Goal: Task Accomplishment & Management: Manage account settings

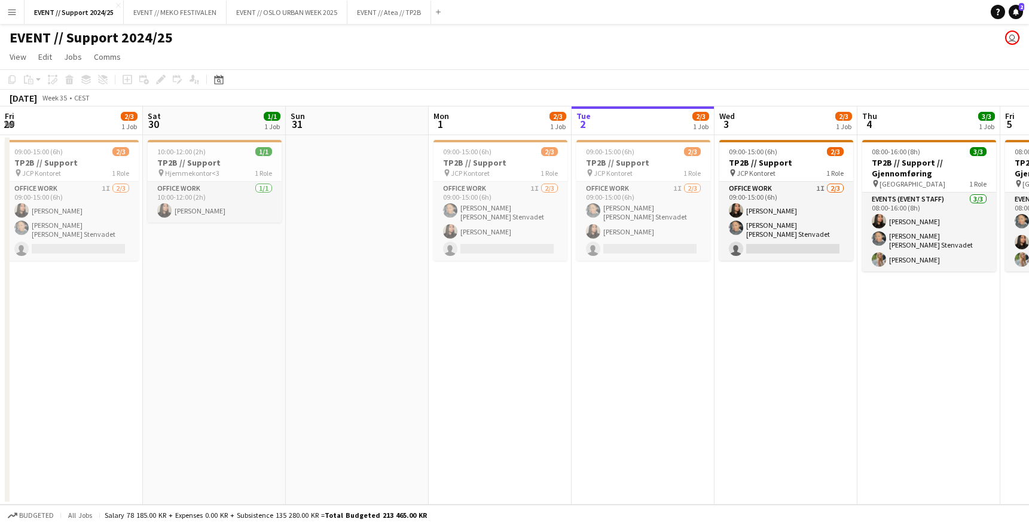
scroll to position [0, 322]
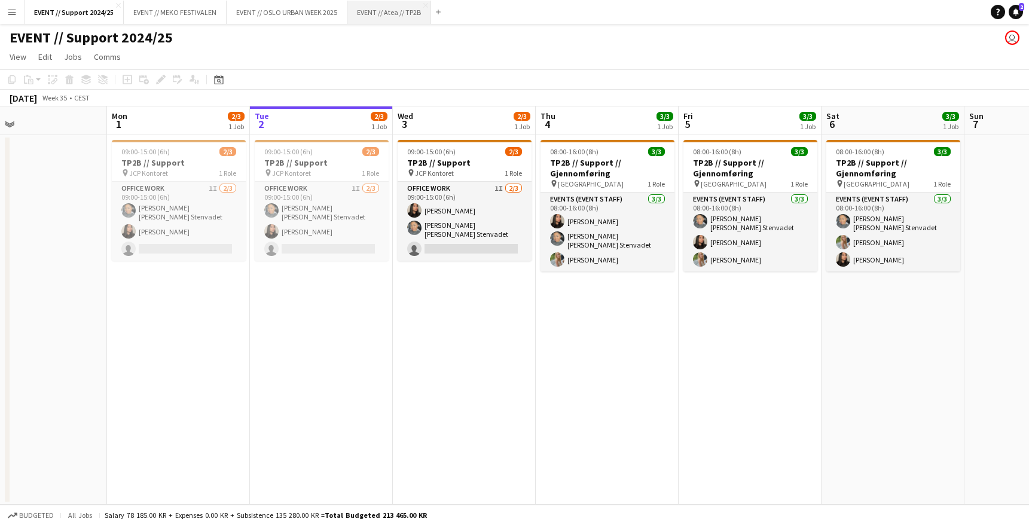
click at [392, 10] on button "EVENT // Atea // TP2B Close" at bounding box center [389, 12] width 84 height 23
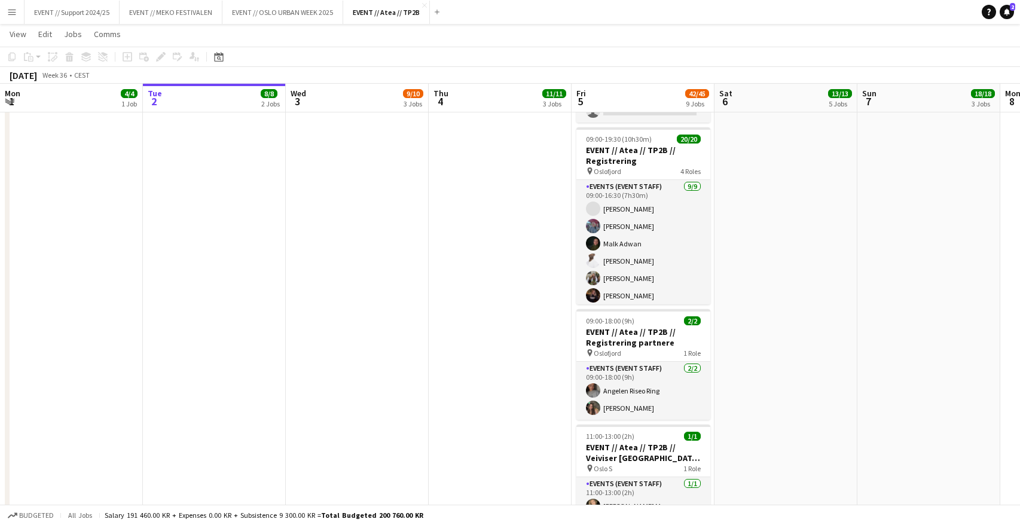
scroll to position [680, 0]
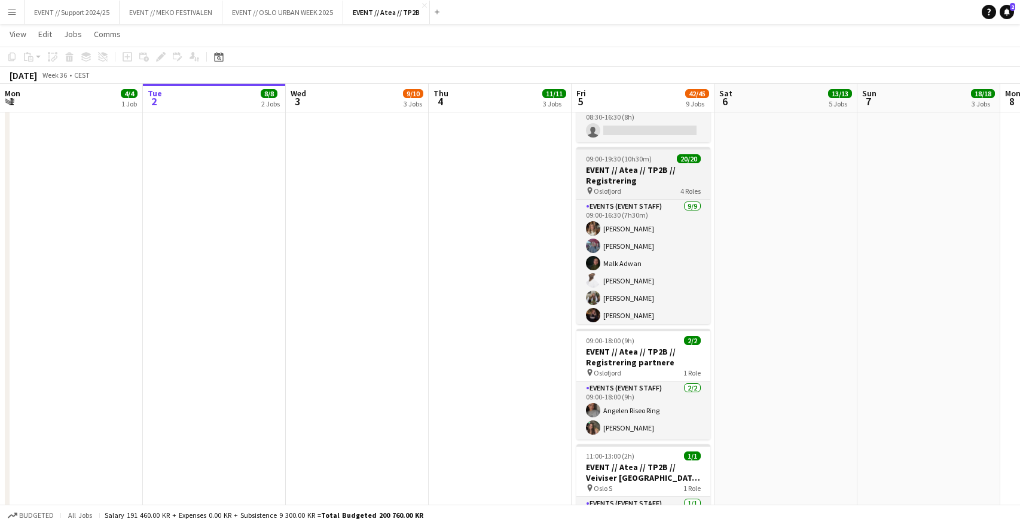
click at [638, 165] on h3 "EVENT // Atea // TP2B // Registrering" at bounding box center [643, 175] width 134 height 22
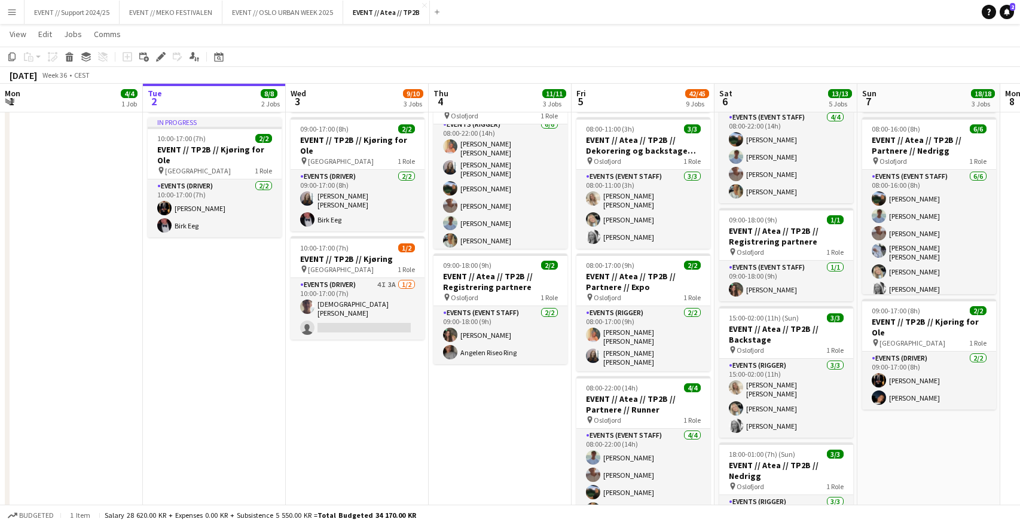
scroll to position [1, 0]
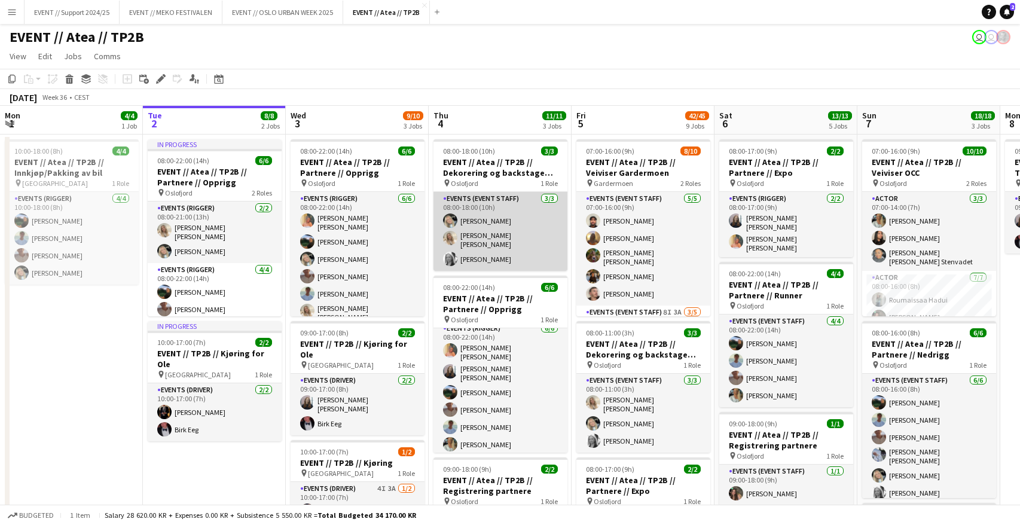
click at [500, 228] on app-card-role "Events (Event Staff) [DATE] 08:00-18:00 (10h) [PERSON_NAME] [PERSON_NAME] [PERS…" at bounding box center [500, 231] width 134 height 79
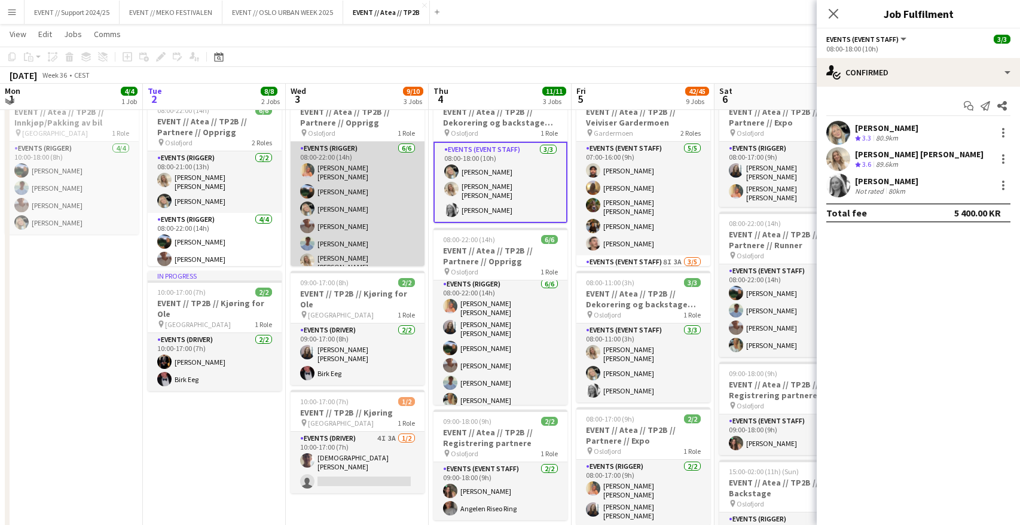
scroll to position [0, 0]
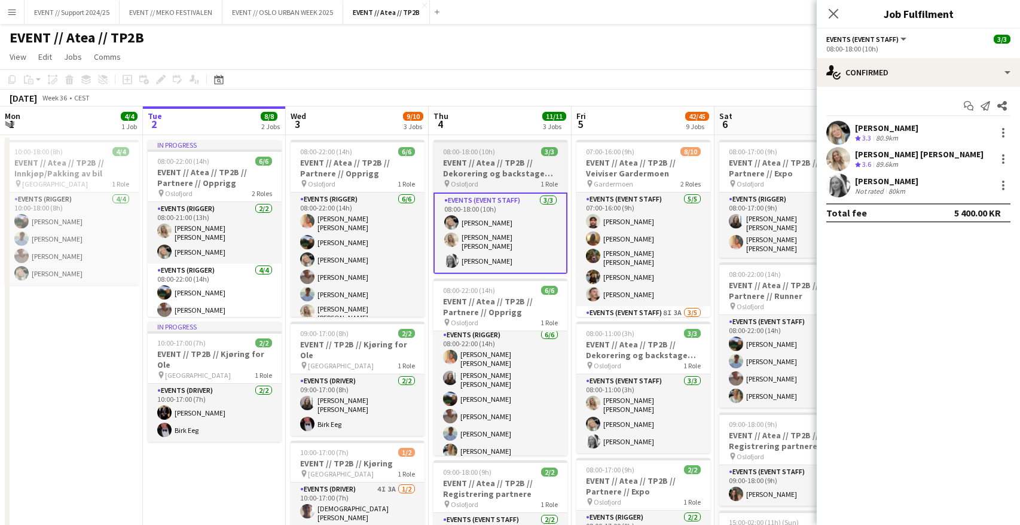
click at [488, 164] on h3 "EVENT // Atea // TP2B // Dekorering og backstage oppsett" at bounding box center [500, 168] width 134 height 22
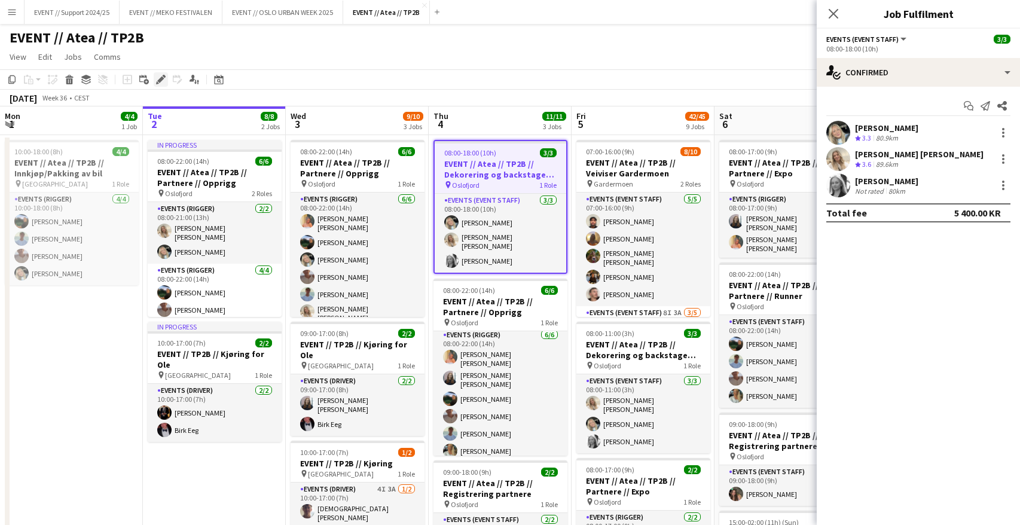
click at [160, 81] on icon at bounding box center [160, 80] width 7 height 7
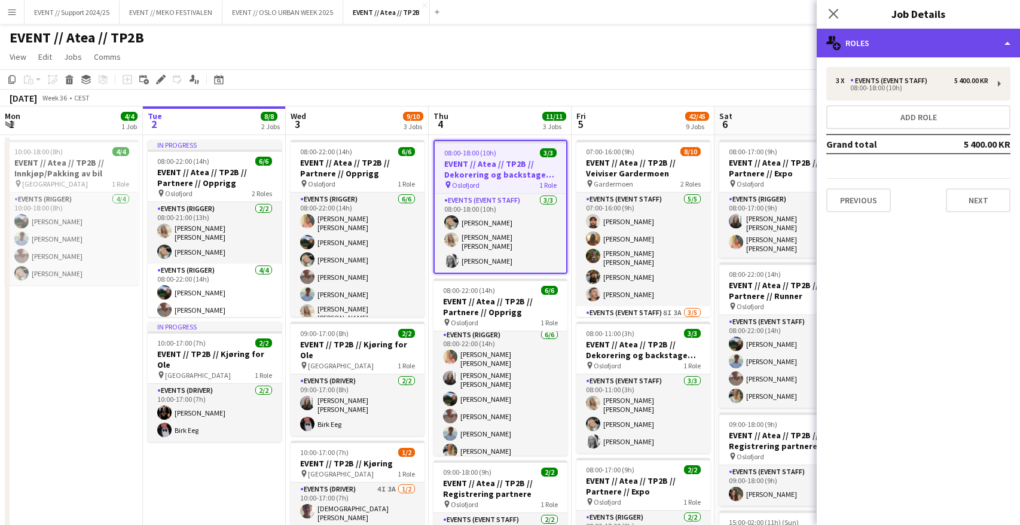
click at [909, 45] on div "multiple-users-add Roles" at bounding box center [917, 43] width 203 height 29
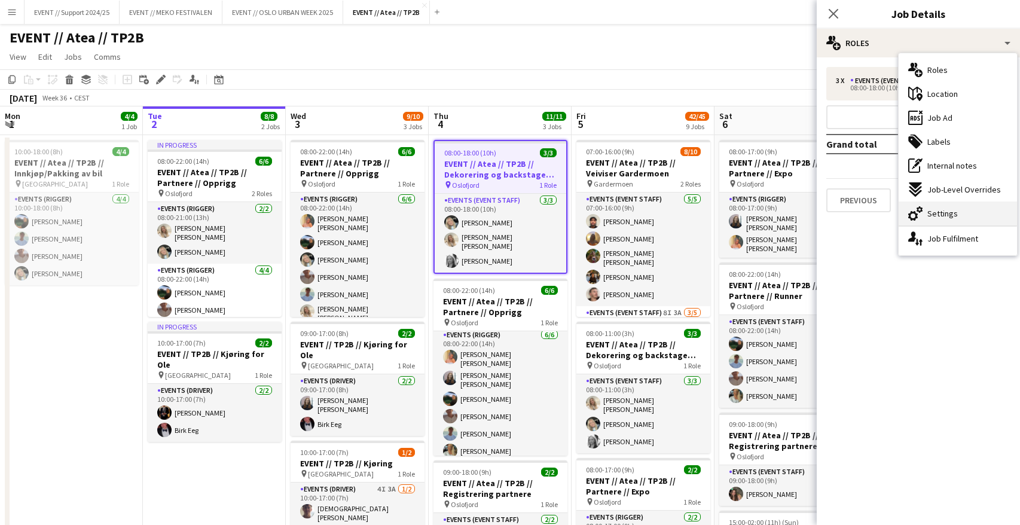
click at [953, 216] on span "Settings" at bounding box center [942, 213] width 30 height 11
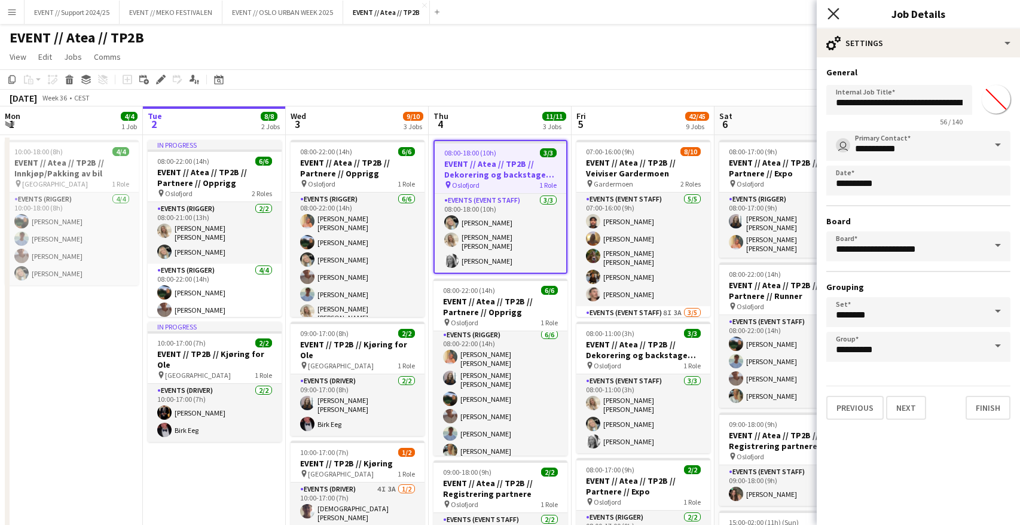
click at [837, 16] on icon "Close pop-in" at bounding box center [832, 13] width 11 height 11
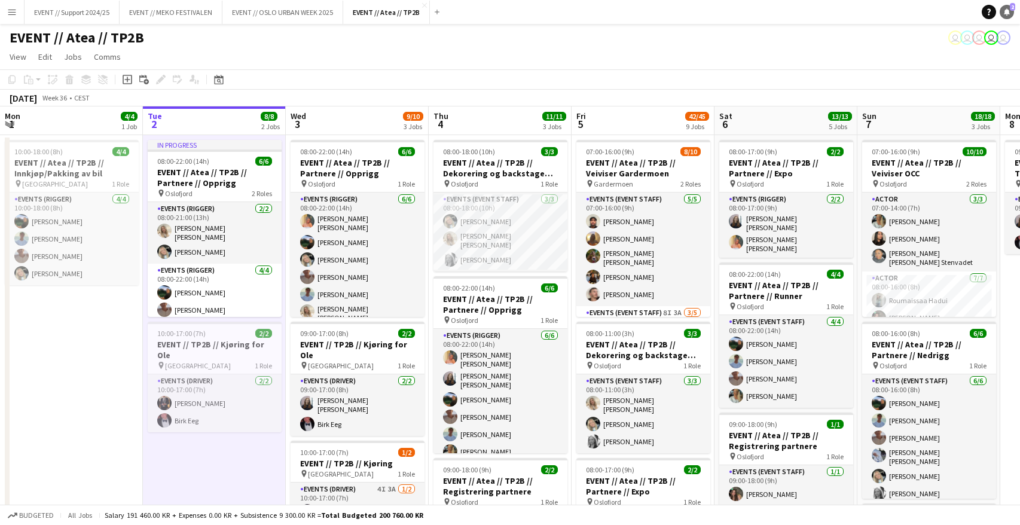
click at [1002, 10] on link "Notifications 2" at bounding box center [1006, 12] width 14 height 14
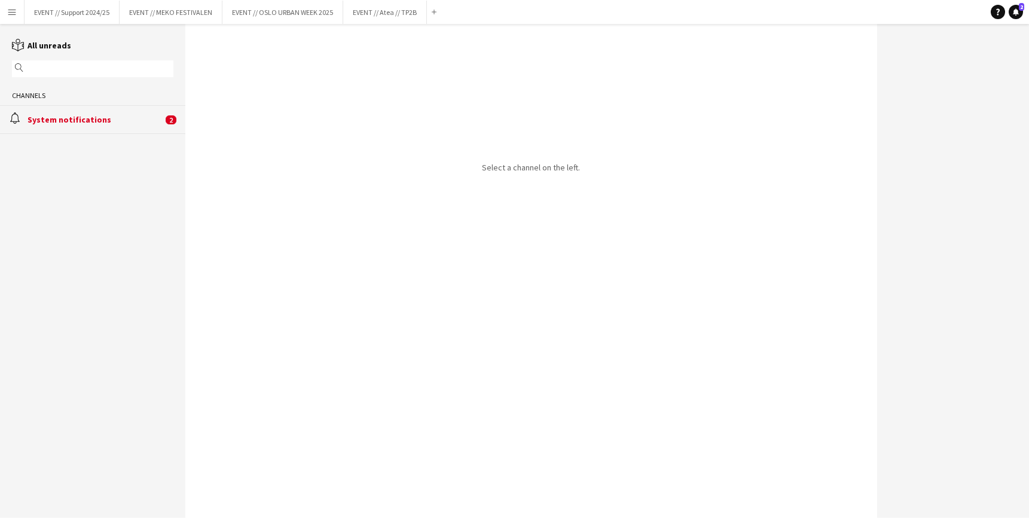
click at [70, 117] on div "System notifications" at bounding box center [94, 119] width 135 height 11
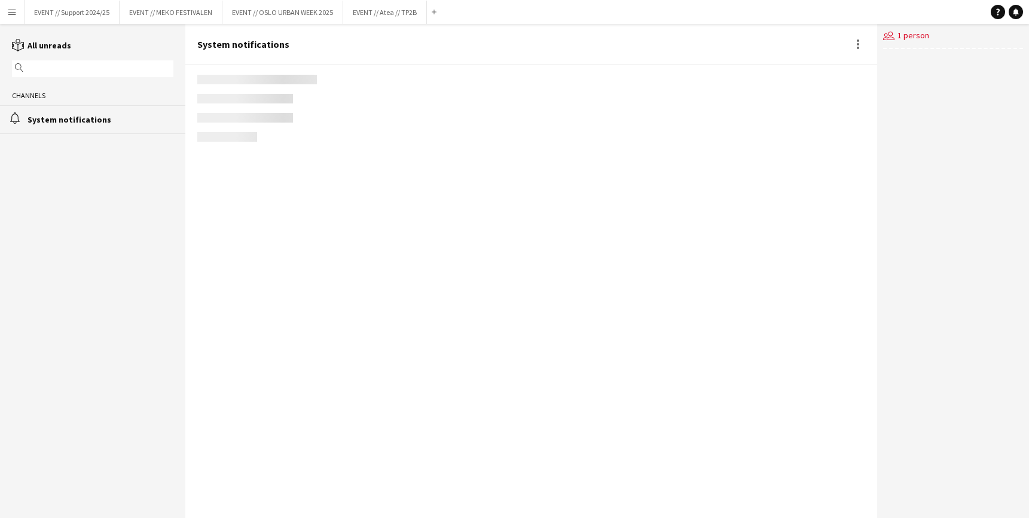
scroll to position [733, 0]
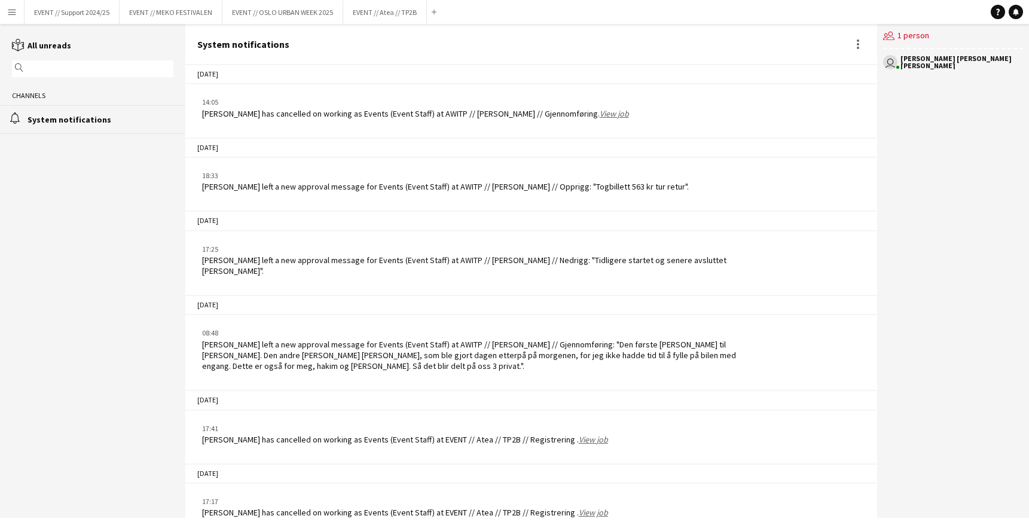
drag, startPoint x: 201, startPoint y: 424, endPoint x: 625, endPoint y: 514, distance: 433.2
click at [625, 514] on div "[DATE] 12:42 [PERSON_NAME] [PERSON_NAME] - Oddane has cancelled on working as E…" at bounding box center [530, 291] width 691 height 452
click at [656, 501] on div "17:17 [PERSON_NAME] has cancelled on working as Events (Event Staff) at EVENT /…" at bounding box center [473, 507] width 553 height 22
click at [20, 11] on button "Menu" at bounding box center [12, 12] width 24 height 24
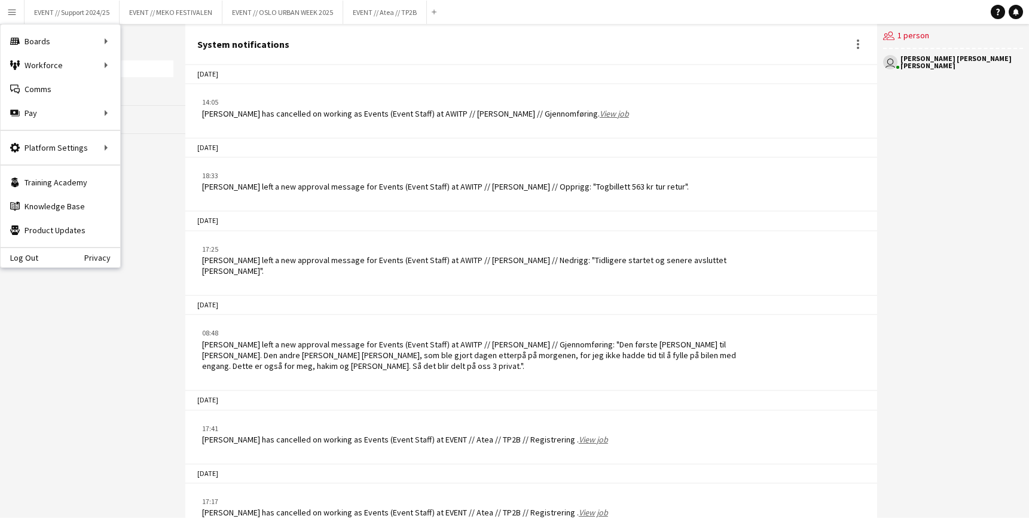
click at [20, 11] on button "Menu" at bounding box center [12, 12] width 24 height 24
click at [371, 16] on button "EVENT // Atea // TP2B Close" at bounding box center [385, 12] width 84 height 23
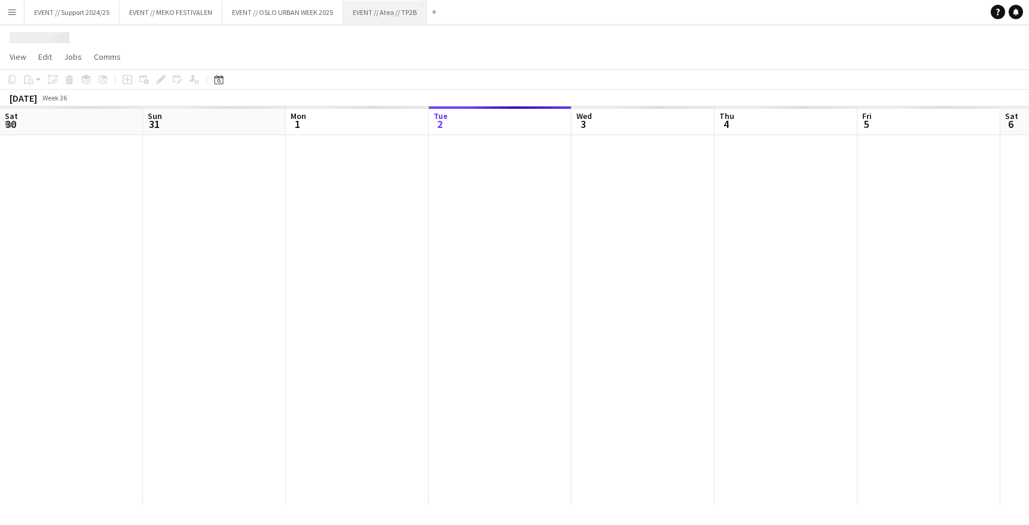
scroll to position [0, 286]
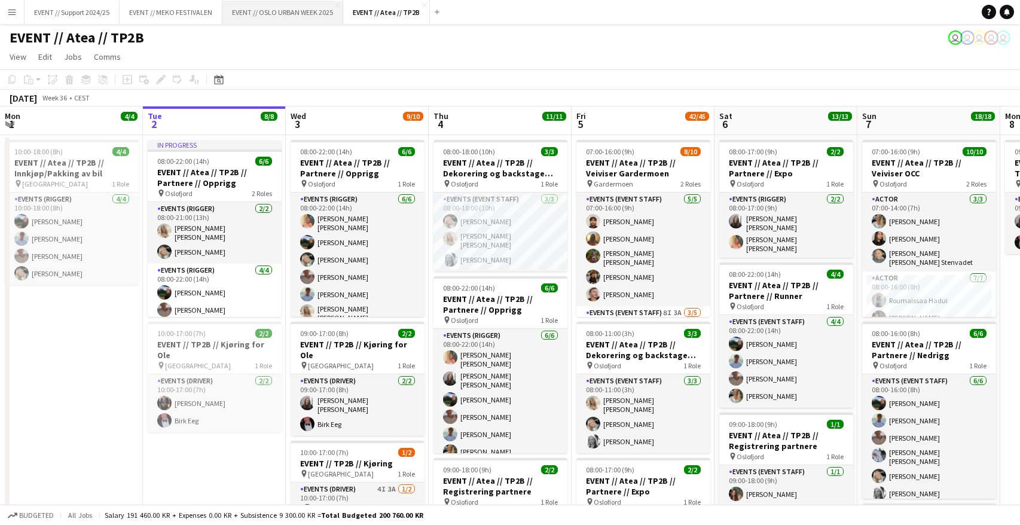
click at [265, 13] on button "EVENT // [GEOGRAPHIC_DATA] URBAN WEEK 2025 Close" at bounding box center [282, 12] width 121 height 23
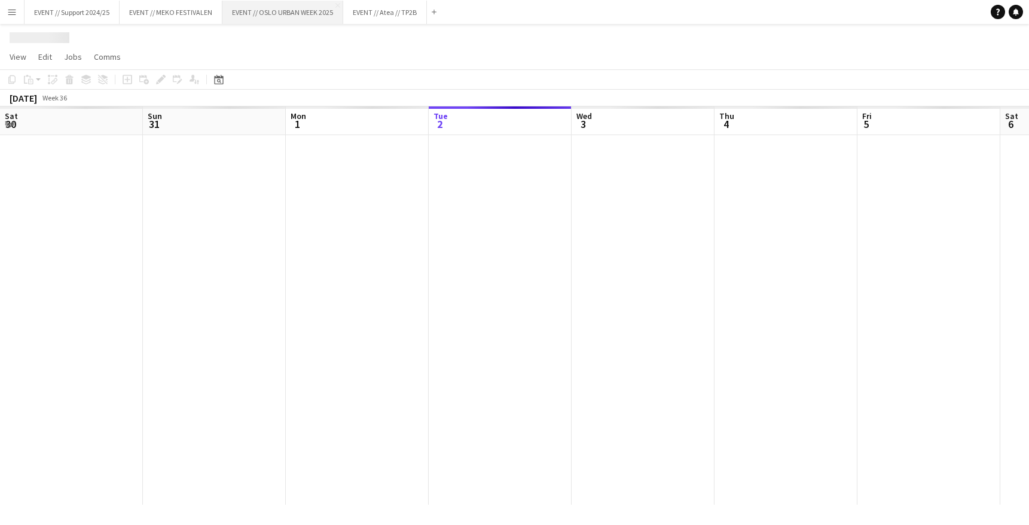
scroll to position [0, 286]
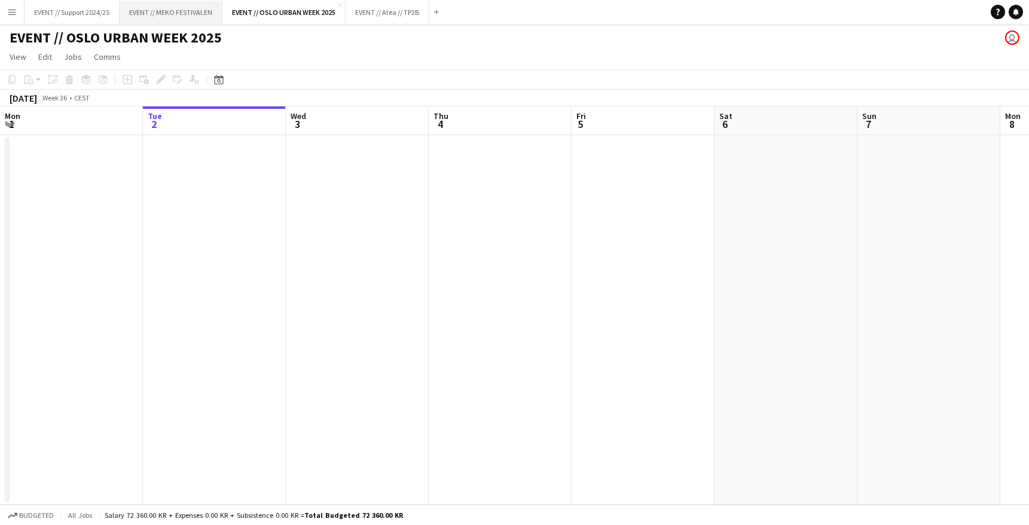
click at [175, 13] on button "EVENT // MEKO FESTIVALEN Close" at bounding box center [171, 12] width 103 height 23
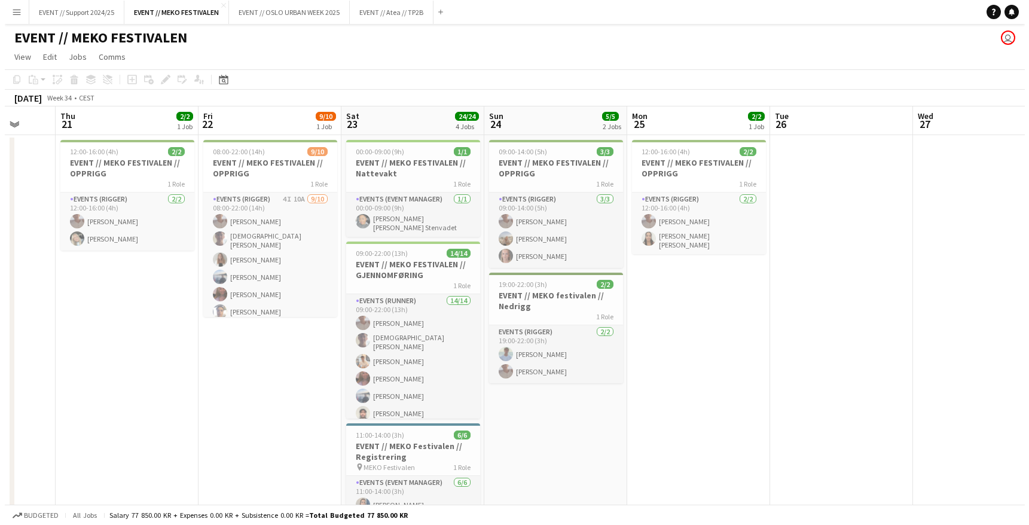
scroll to position [0, 375]
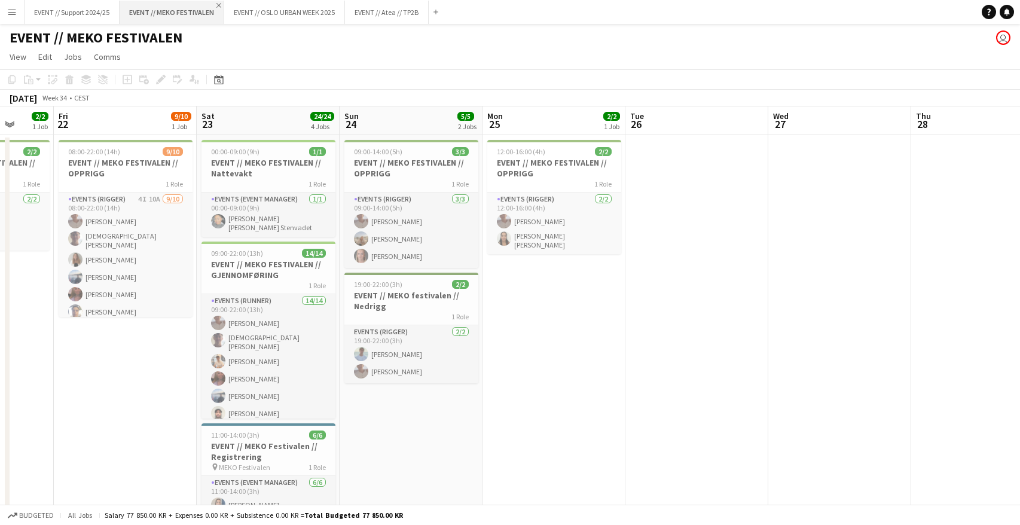
click at [220, 4] on app-icon "Close" at bounding box center [218, 5] width 5 height 5
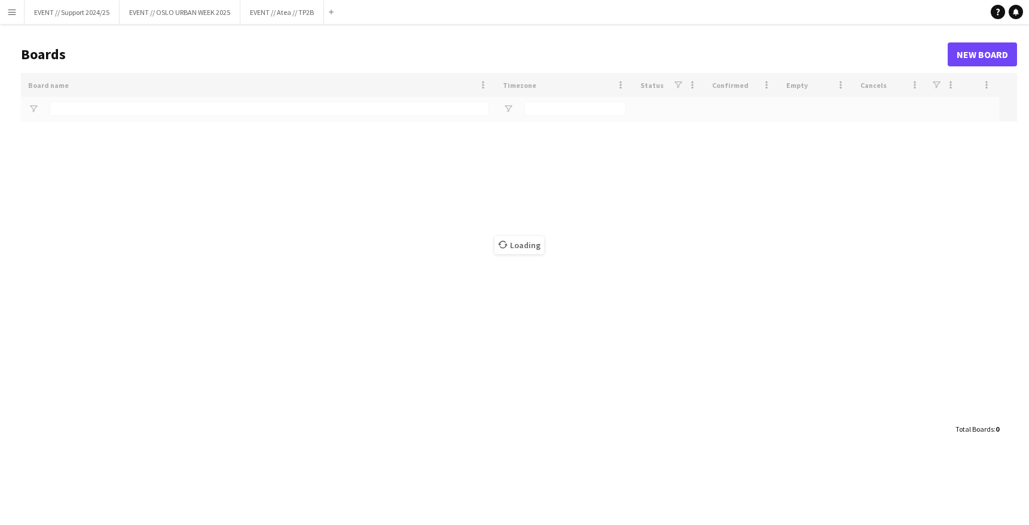
type input "****"
